Goal: Transaction & Acquisition: Book appointment/travel/reservation

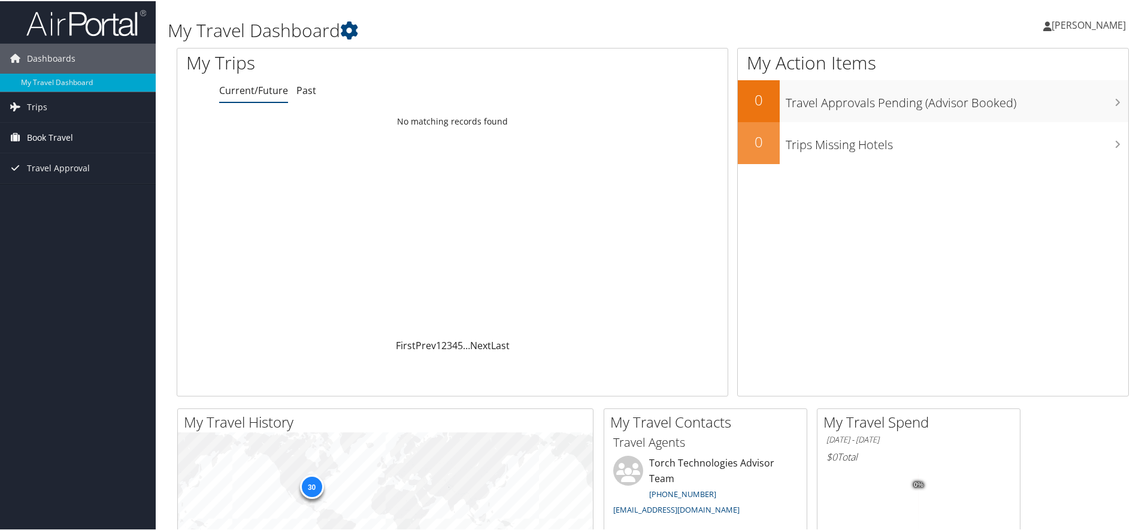
click at [96, 131] on link "Book Travel" at bounding box center [78, 137] width 156 height 30
click at [95, 202] on link "Book/Manage Online Trips" at bounding box center [78, 196] width 156 height 18
